Goal: Information Seeking & Learning: Learn about a topic

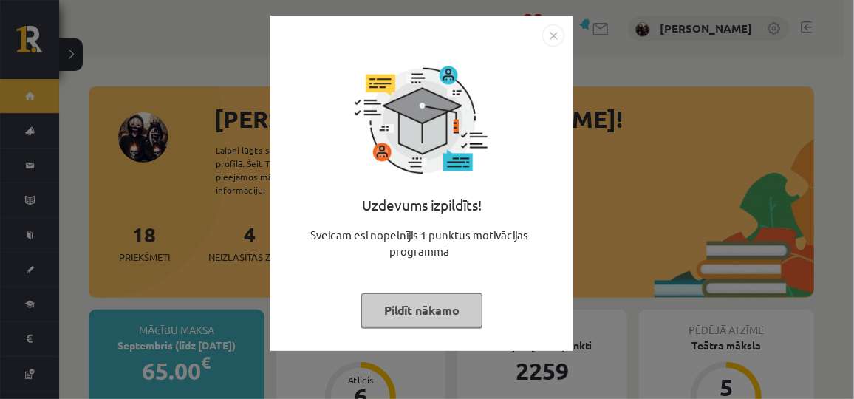
click at [425, 301] on button "Pildīt nākamo" at bounding box center [421, 310] width 121 height 34
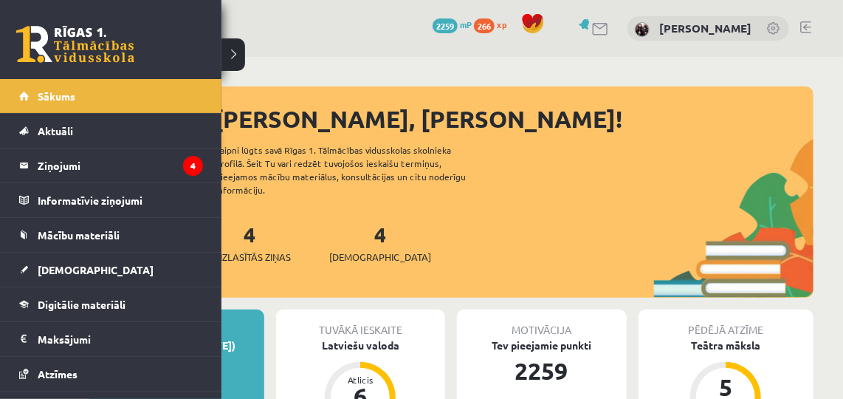
scroll to position [92, 0]
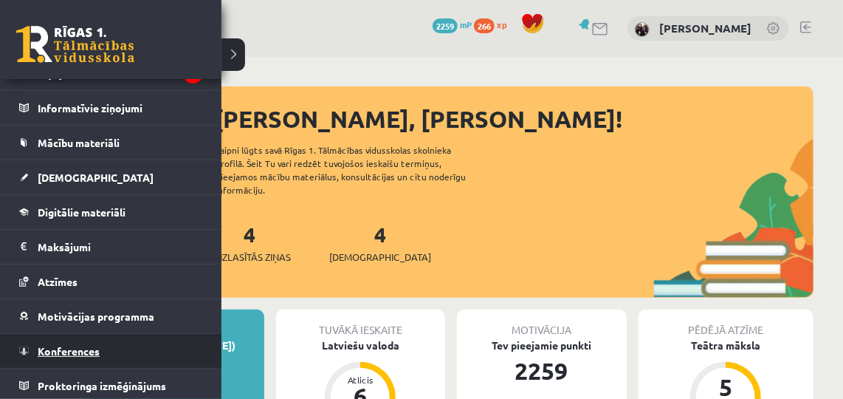
click at [51, 344] on span "Konferences" at bounding box center [69, 350] width 62 height 13
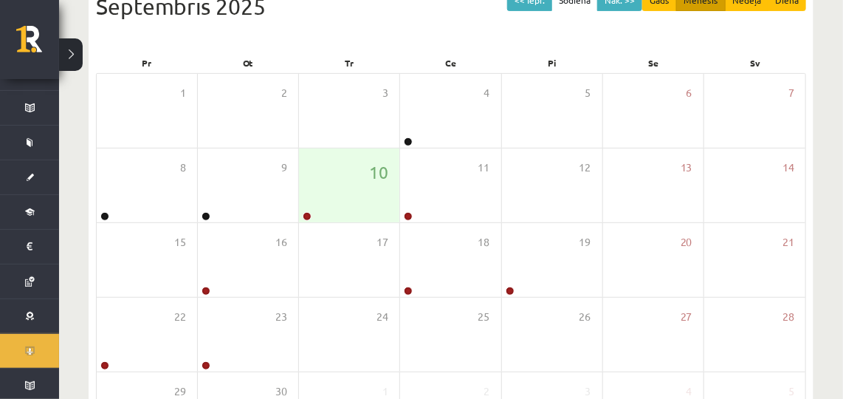
scroll to position [183, 0]
click at [322, 194] on div "10" at bounding box center [349, 185] width 100 height 74
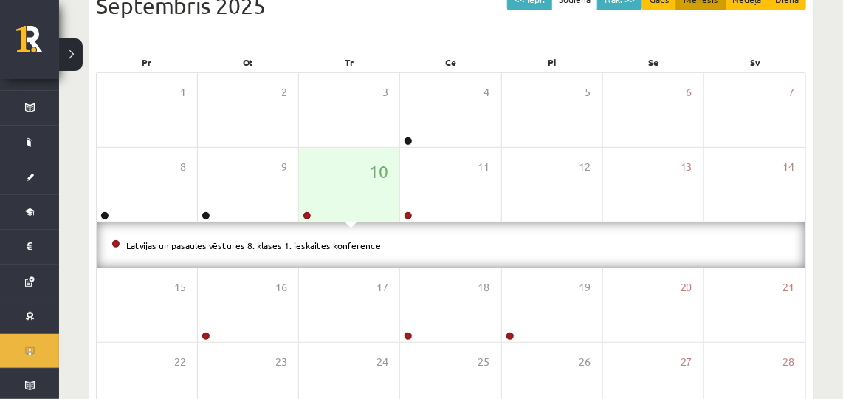
click at [293, 250] on li "Latvijas un pasaules vēstures 8. klases 1. ieskaites konference" at bounding box center [450, 245] width 679 height 16
click at [290, 244] on link "Latvijas un pasaules vēstures 8. klases 1. ieskaites konference" at bounding box center [253, 245] width 255 height 12
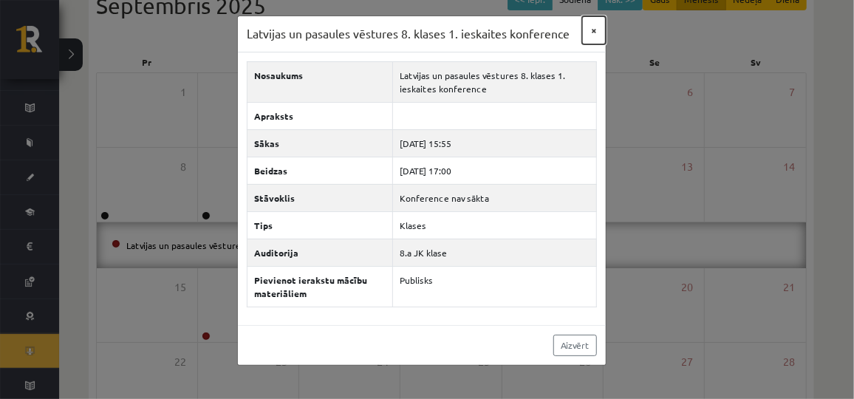
click at [590, 32] on button "×" at bounding box center [594, 30] width 24 height 28
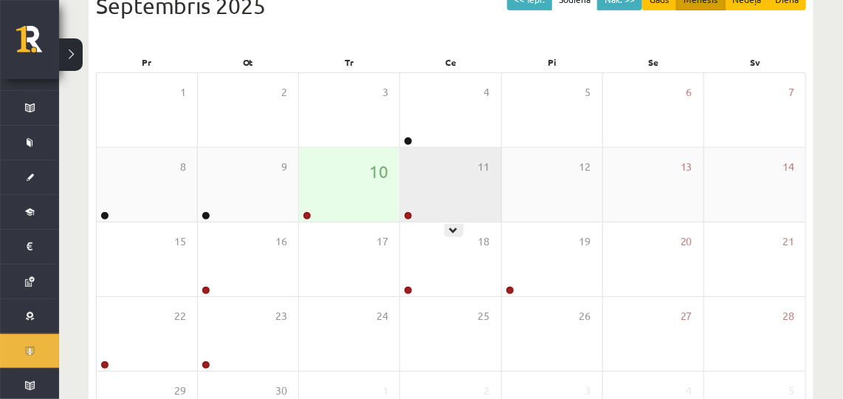
click at [467, 168] on div "11" at bounding box center [450, 185] width 100 height 74
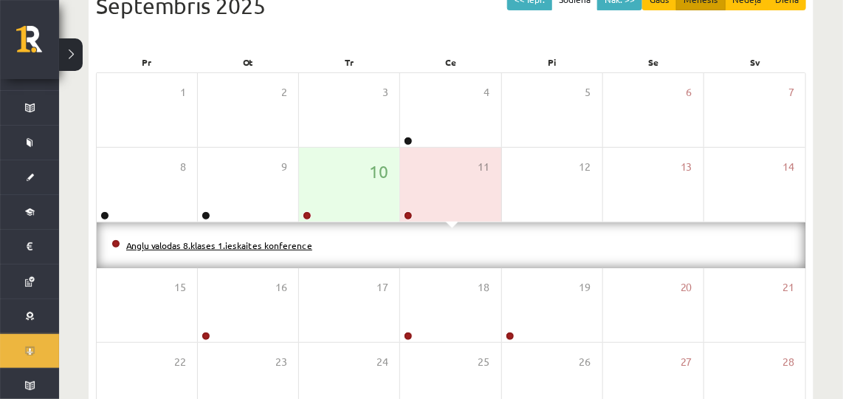
click at [224, 244] on link "Angļu valodas 8.klases 1.ieskaites konference" at bounding box center [219, 245] width 186 height 12
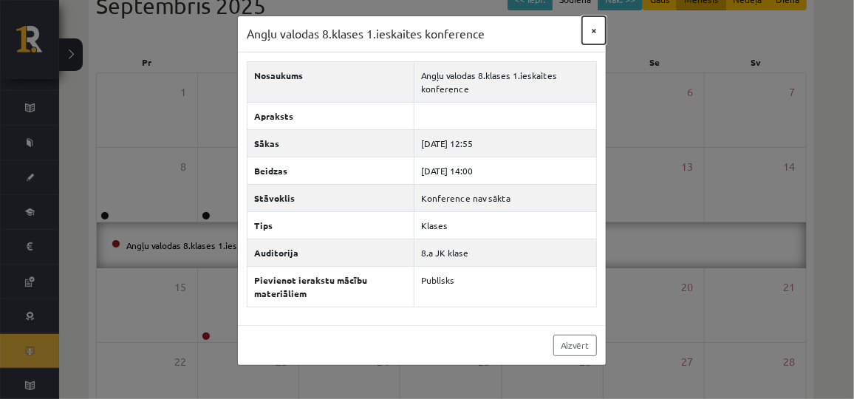
click at [589, 32] on button "×" at bounding box center [594, 30] width 24 height 28
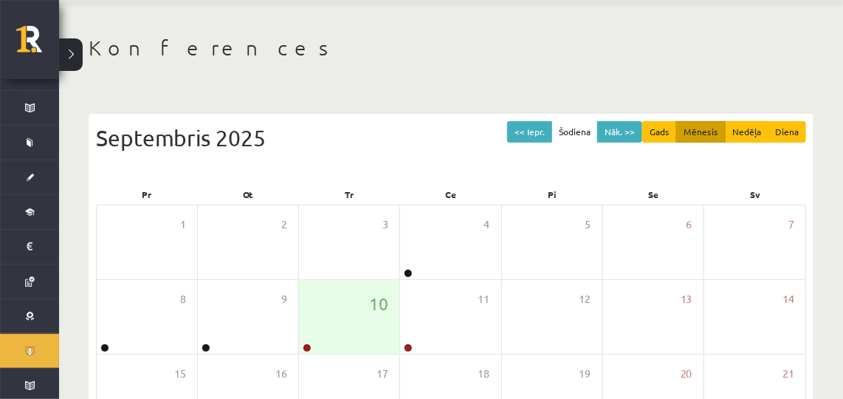
scroll to position [0, 0]
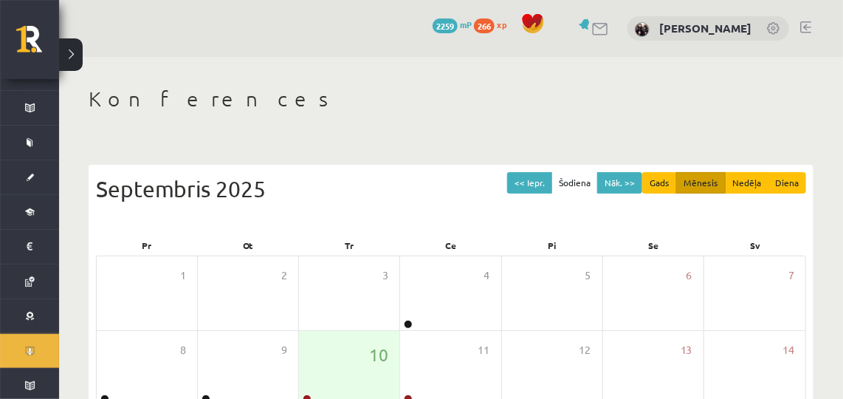
click at [805, 26] on link at bounding box center [805, 27] width 11 height 12
